Goal: Obtain resource: Download file/media

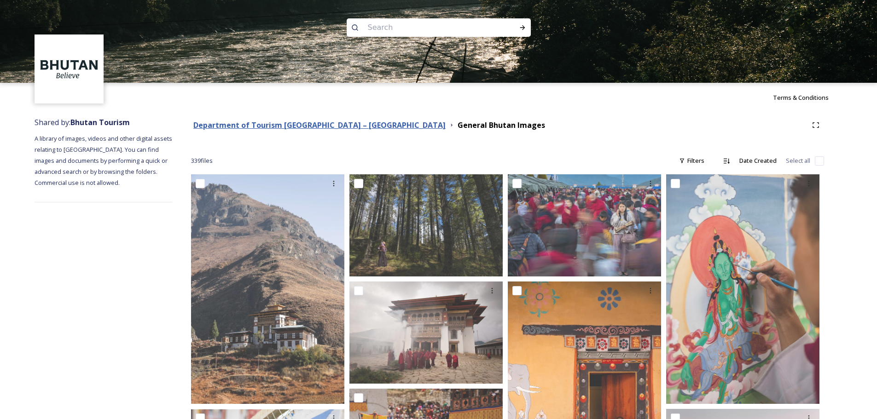
click at [306, 127] on strong "Department of Tourism [GEOGRAPHIC_DATA] – [GEOGRAPHIC_DATA]" at bounding box center [319, 125] width 252 height 10
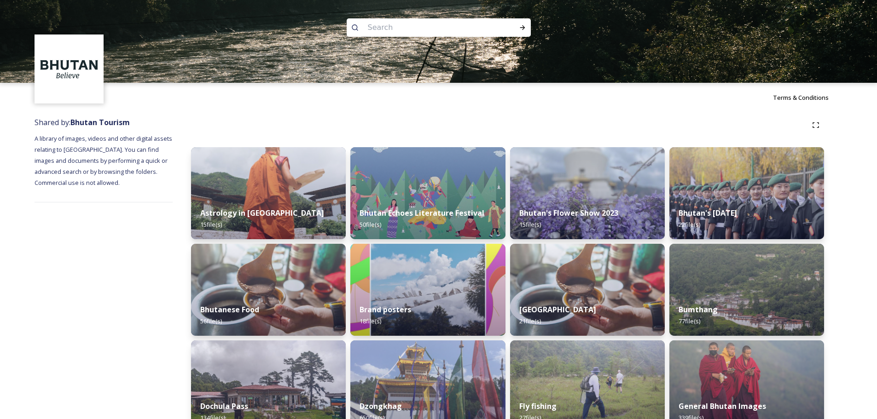
click at [411, 25] on input at bounding box center [426, 27] width 126 height 20
type input "[GEOGRAPHIC_DATA]"
click at [523, 27] on icon at bounding box center [522, 27] width 5 height 5
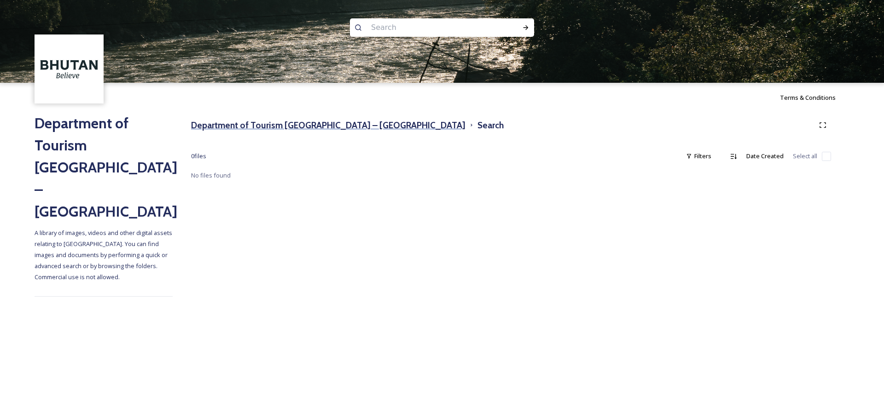
click at [344, 127] on h3 "Department of Tourism [GEOGRAPHIC_DATA] – [GEOGRAPHIC_DATA]" at bounding box center [328, 125] width 274 height 13
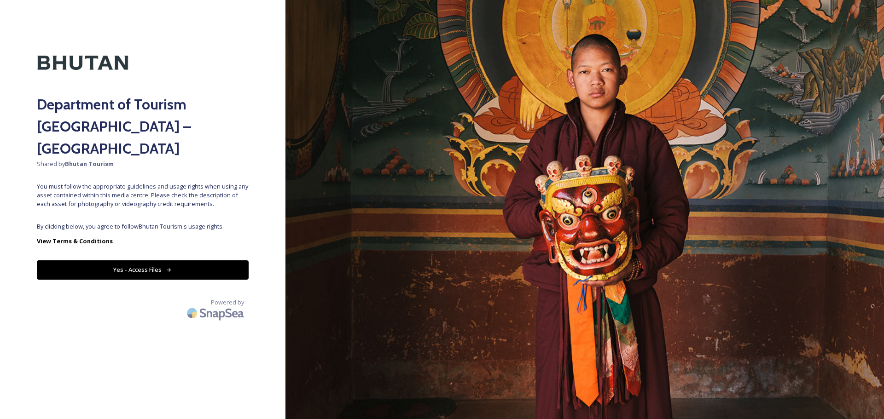
click at [136, 261] on button "Yes - Access Files" at bounding box center [143, 270] width 212 height 19
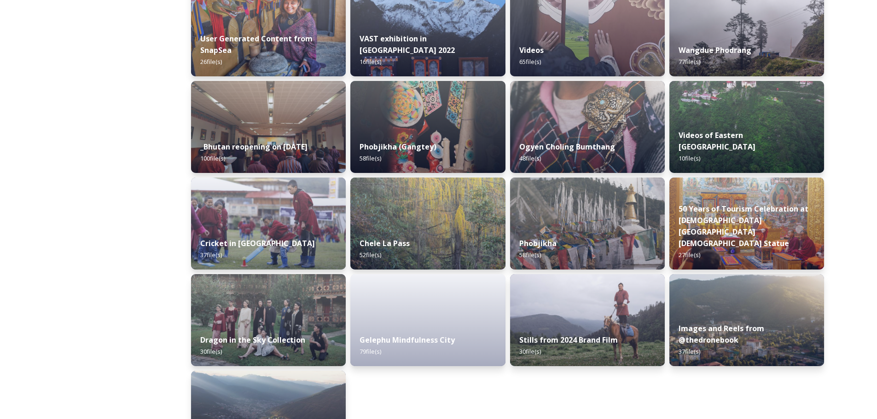
scroll to position [1044, 0]
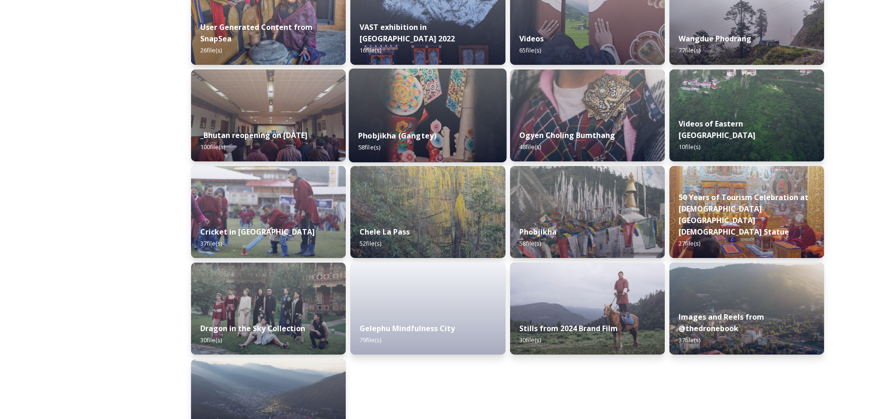
click at [421, 102] on img at bounding box center [428, 116] width 158 height 94
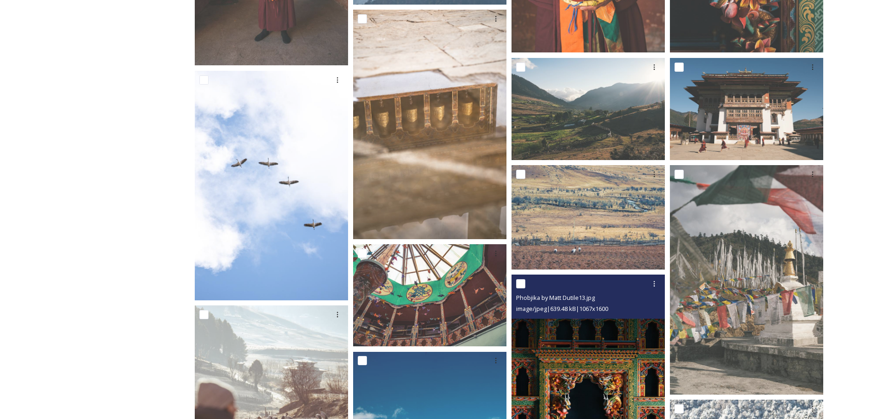
scroll to position [435, 0]
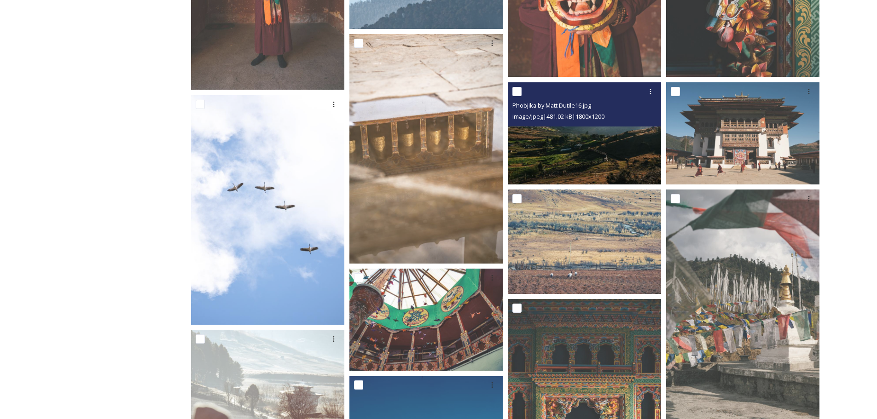
click at [598, 161] on img at bounding box center [584, 133] width 153 height 102
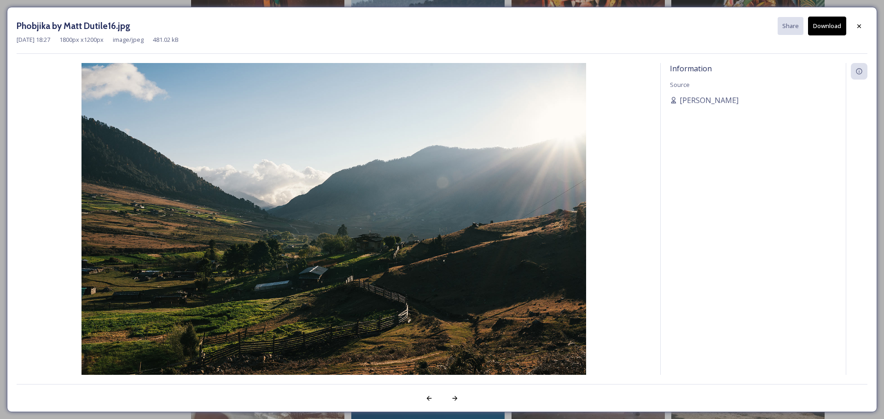
click at [820, 26] on button "Download" at bounding box center [827, 26] width 38 height 19
